Goal: Task Accomplishment & Management: Manage account settings

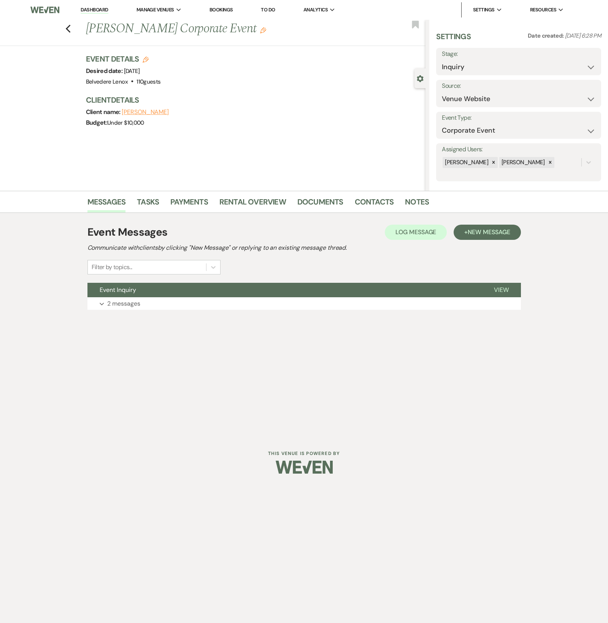
click at [139, 307] on p "2 messages" at bounding box center [123, 304] width 33 height 10
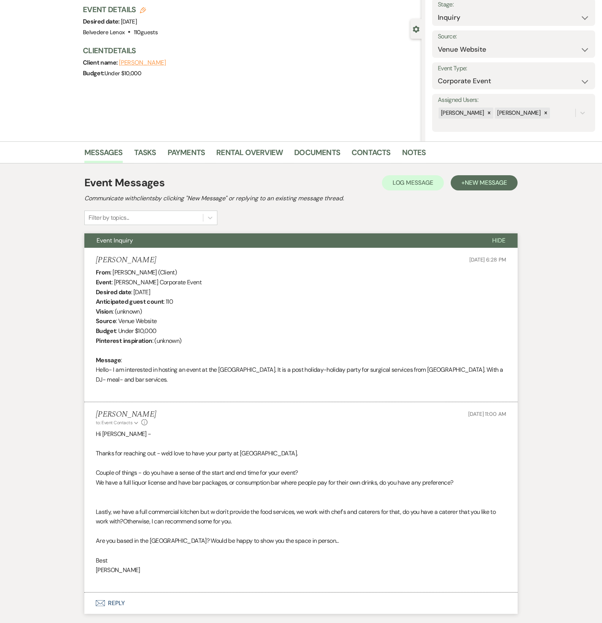
scroll to position [63, 0]
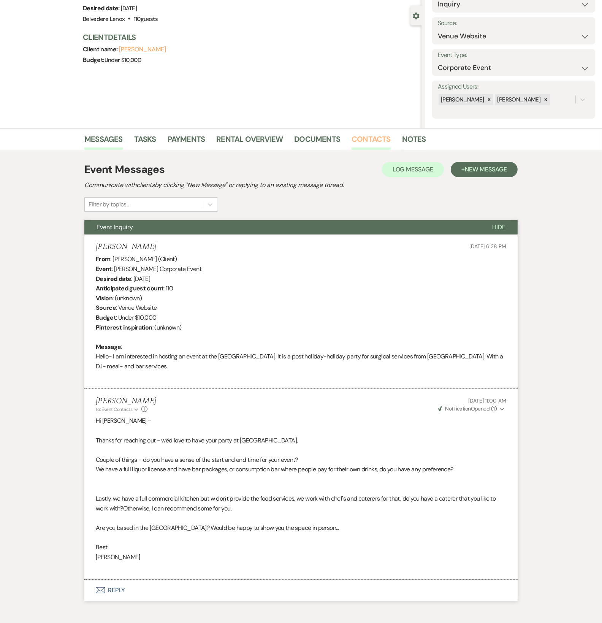
click at [373, 142] on link "Contacts" at bounding box center [371, 141] width 39 height 17
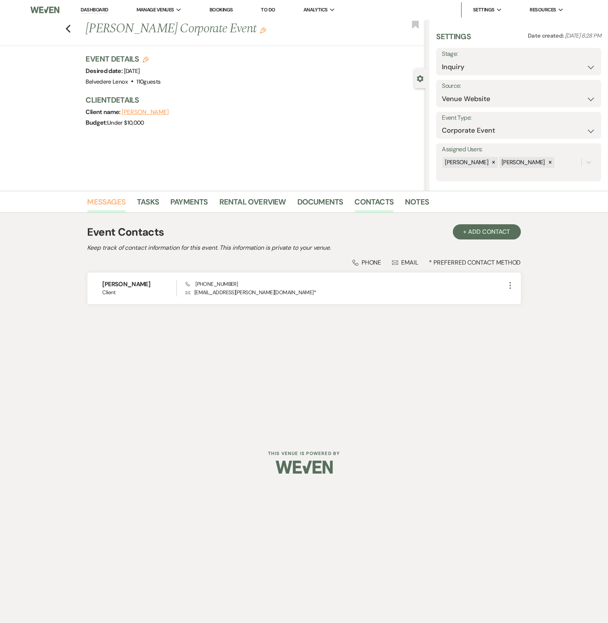
click at [110, 203] on link "Messages" at bounding box center [106, 204] width 38 height 17
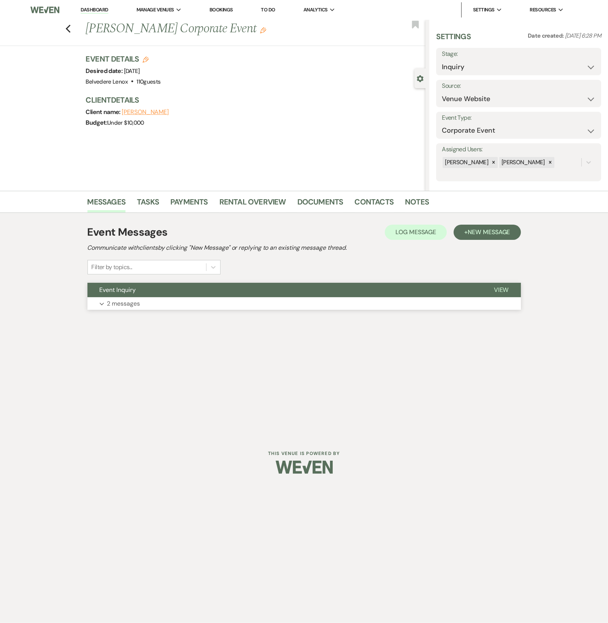
click at [116, 304] on p "2 messages" at bounding box center [123, 304] width 33 height 10
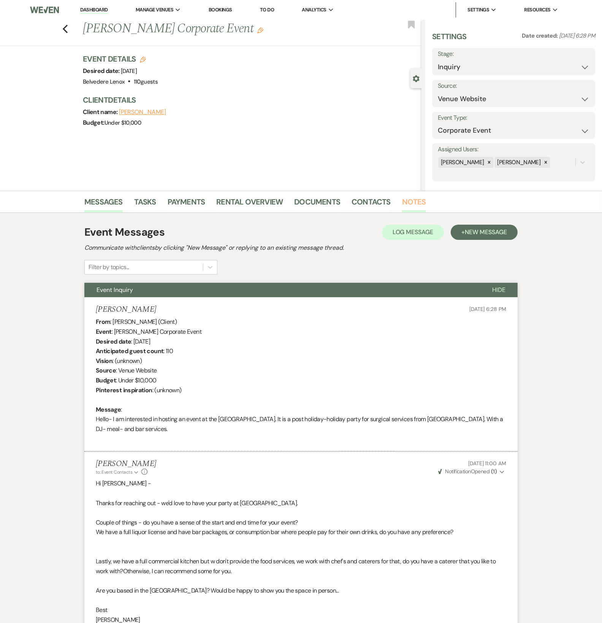
click at [406, 201] on link "Notes" at bounding box center [414, 204] width 24 height 17
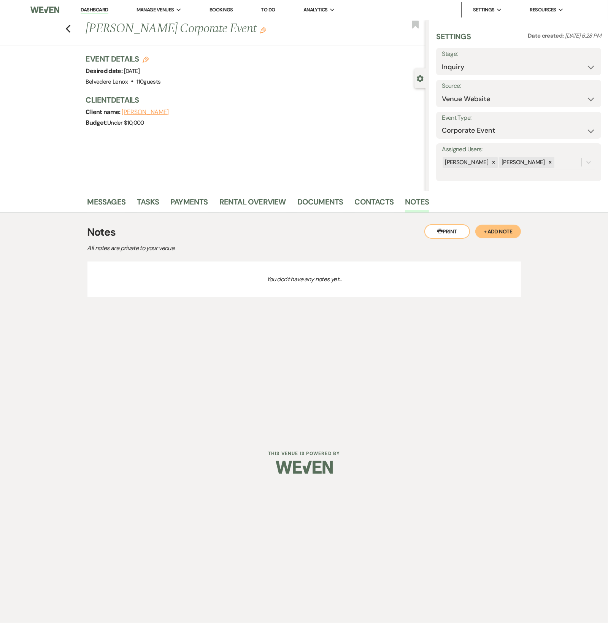
click at [498, 228] on button "+ Add Note" at bounding box center [498, 232] width 46 height 14
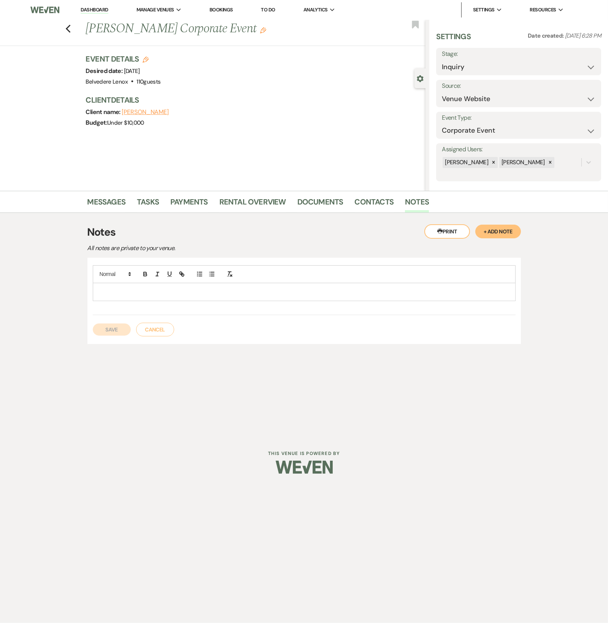
click at [175, 291] on p at bounding box center [304, 292] width 411 height 8
click at [176, 302] on p "110 people, commercial kitchen" at bounding box center [304, 300] width 411 height 8
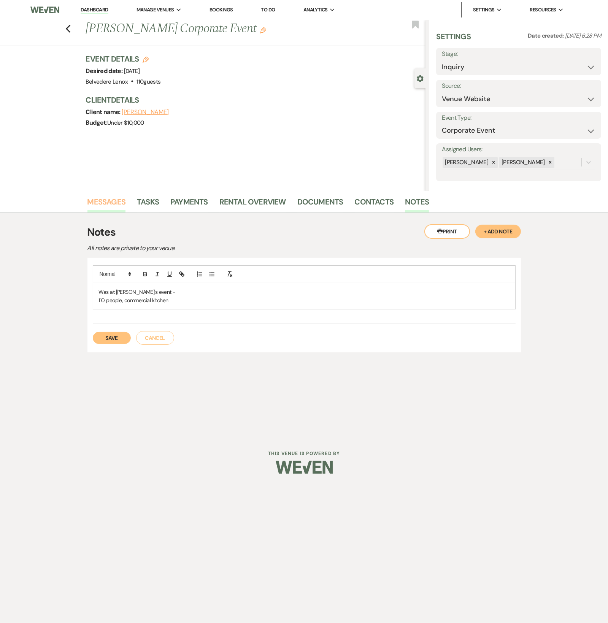
click at [113, 199] on link "Messages" at bounding box center [106, 204] width 38 height 17
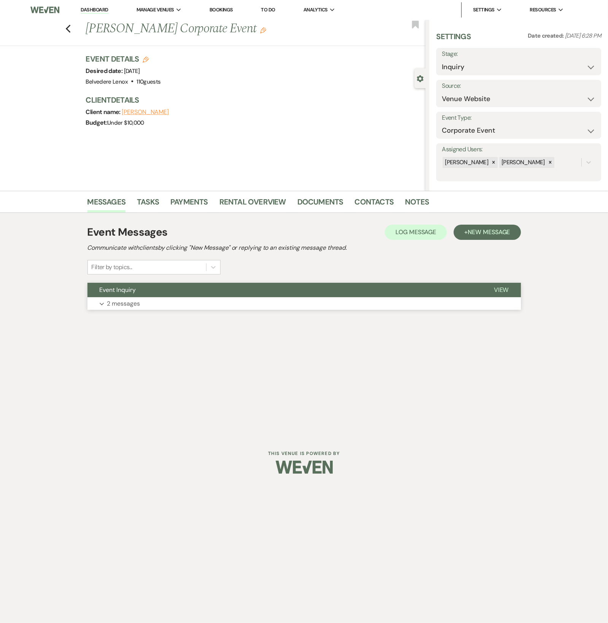
click at [125, 307] on p "2 messages" at bounding box center [123, 304] width 33 height 10
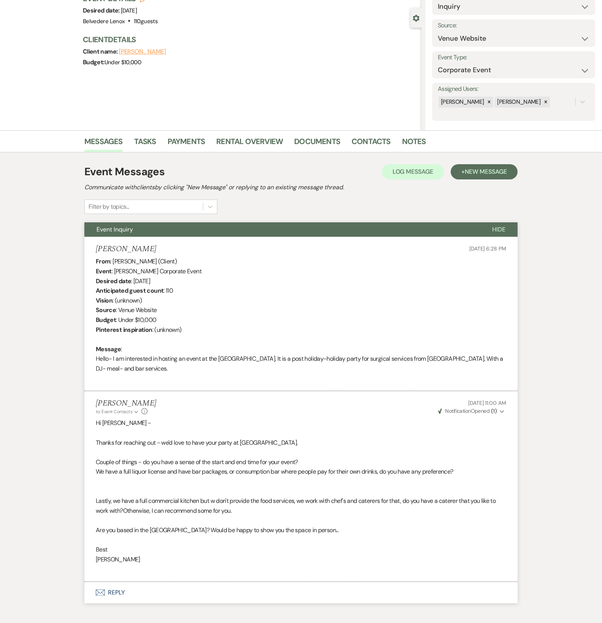
scroll to position [63, 0]
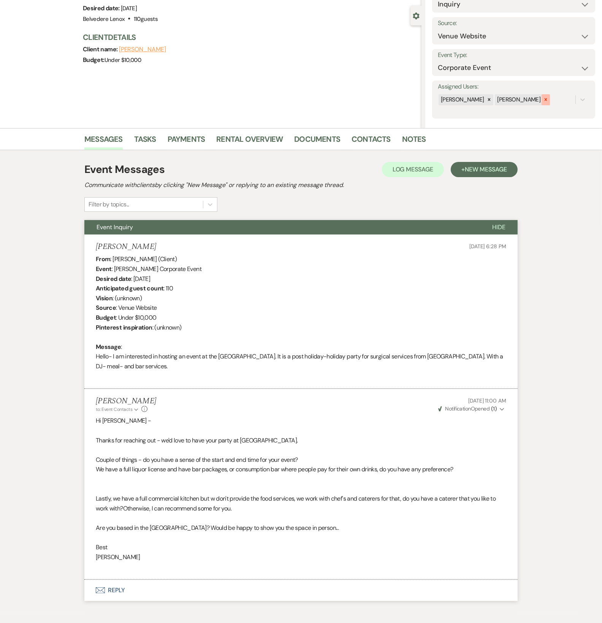
click at [545, 99] on icon at bounding box center [546, 99] width 3 height 3
click at [568, 101] on button "Save" at bounding box center [578, 99] width 35 height 15
click at [402, 138] on link "Notes" at bounding box center [414, 141] width 24 height 17
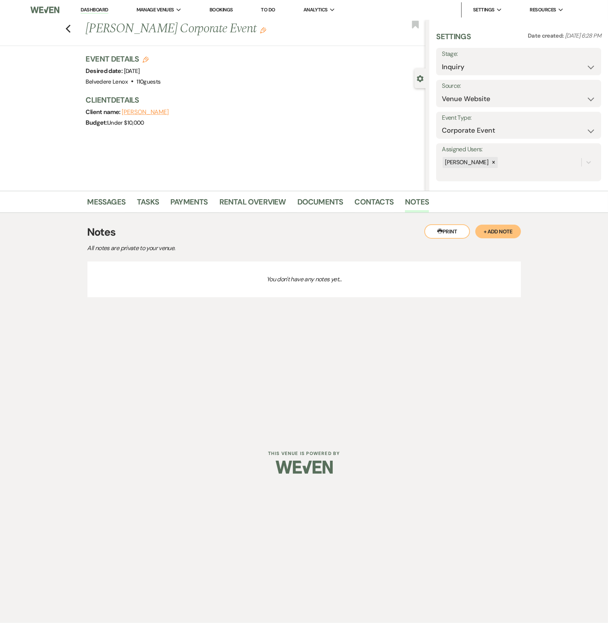
click at [496, 232] on button "+ Add Note" at bounding box center [498, 232] width 46 height 14
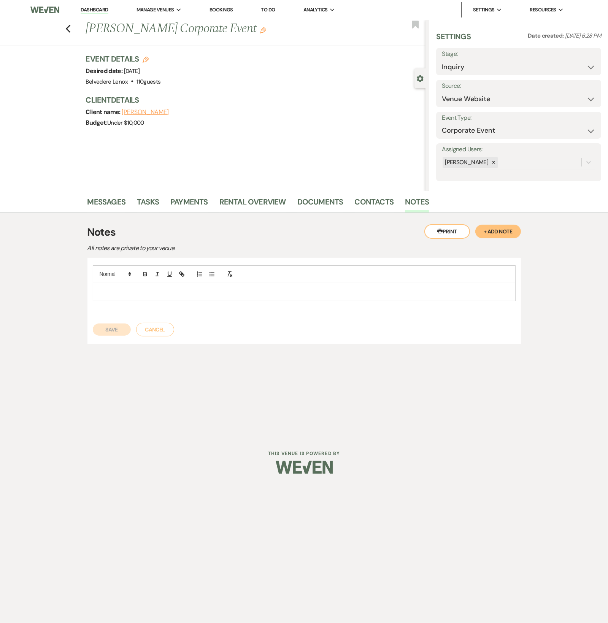
click at [192, 292] on p at bounding box center [304, 292] width 411 height 8
click at [105, 329] on button "Save" at bounding box center [112, 330] width 38 height 12
